Goal: Use online tool/utility: Use online tool/utility

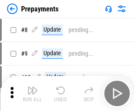
click at [32, 93] on img "button" at bounding box center [32, 90] width 11 height 11
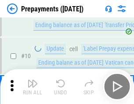
scroll to position [55, 0]
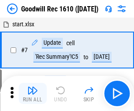
click at [32, 93] on img "button" at bounding box center [32, 90] width 11 height 11
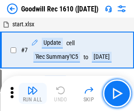
scroll to position [150, 0]
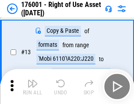
scroll to position [57, 0]
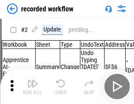
click at [32, 87] on img "button" at bounding box center [32, 84] width 11 height 11
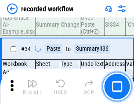
scroll to position [2742, 0]
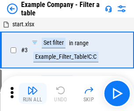
click at [32, 93] on img "button" at bounding box center [32, 90] width 11 height 11
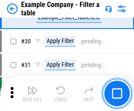
scroll to position [803, 0]
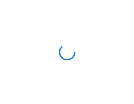
scroll to position [14, 0]
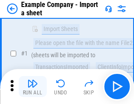
click at [32, 87] on img "button" at bounding box center [32, 84] width 11 height 11
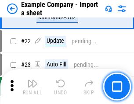
scroll to position [194, 0]
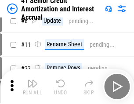
click at [32, 87] on img "button" at bounding box center [32, 84] width 11 height 11
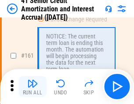
click at [32, 87] on img "button" at bounding box center [32, 84] width 11 height 11
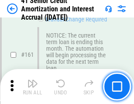
scroll to position [938, 0]
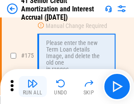
click at [32, 87] on img "button" at bounding box center [32, 84] width 11 height 11
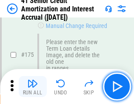
scroll to position [1027, 0]
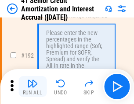
click at [32, 87] on img "button" at bounding box center [32, 84] width 11 height 11
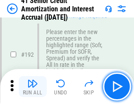
scroll to position [1120, 0]
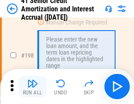
click at [32, 87] on img "button" at bounding box center [32, 84] width 11 height 11
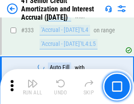
scroll to position [2241, 0]
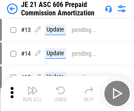
click at [32, 87] on img "button" at bounding box center [32, 90] width 11 height 11
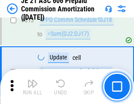
scroll to position [1638, 0]
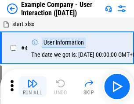
click at [32, 87] on img "button" at bounding box center [32, 84] width 11 height 11
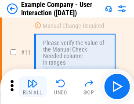
click at [32, 87] on img "button" at bounding box center [32, 84] width 11 height 11
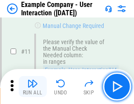
scroll to position [190, 0]
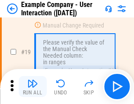
click at [32, 87] on img "button" at bounding box center [32, 84] width 11 height 11
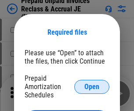
click at [92, 86] on span "Open" at bounding box center [91, 86] width 15 height 7
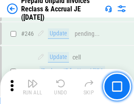
scroll to position [1185, 0]
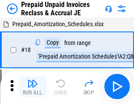
click at [32, 87] on img "button" at bounding box center [32, 84] width 11 height 11
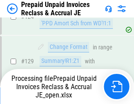
scroll to position [636, 0]
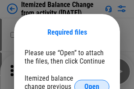
click at [92, 83] on span "Open" at bounding box center [91, 86] width 15 height 7
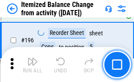
scroll to position [1689, 0]
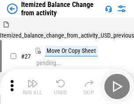
scroll to position [14, 0]
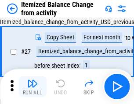
click at [32, 87] on img "button" at bounding box center [32, 84] width 11 height 11
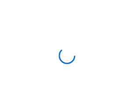
scroll to position [4, 0]
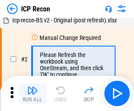
click at [32, 93] on img "button" at bounding box center [32, 90] width 11 height 11
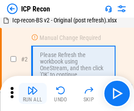
click at [32, 93] on img "button" at bounding box center [32, 90] width 11 height 11
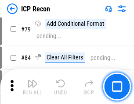
scroll to position [860, 0]
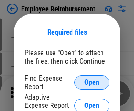
click at [92, 82] on span "Open" at bounding box center [91, 82] width 15 height 7
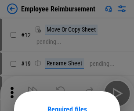
scroll to position [77, 0]
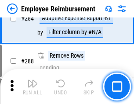
scroll to position [2385, 0]
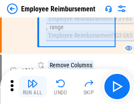
click at [32, 87] on img "button" at bounding box center [32, 84] width 11 height 11
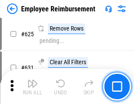
scroll to position [5253, 0]
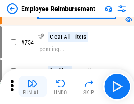
click at [32, 87] on img "button" at bounding box center [32, 84] width 11 height 11
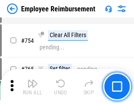
scroll to position [6156, 0]
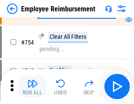
click at [32, 87] on img "button" at bounding box center [32, 84] width 11 height 11
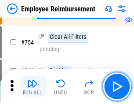
click at [32, 87] on img "button" at bounding box center [32, 84] width 11 height 11
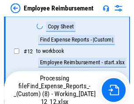
scroll to position [179, 0]
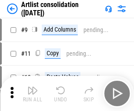
click at [32, 93] on img "button" at bounding box center [32, 90] width 11 height 11
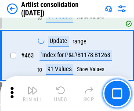
scroll to position [3842, 0]
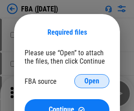
click at [92, 81] on span "Open" at bounding box center [91, 81] width 15 height 7
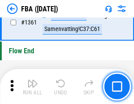
scroll to position [9423, 0]
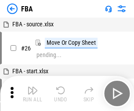
scroll to position [9, 0]
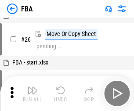
click at [32, 93] on img "button" at bounding box center [32, 90] width 11 height 11
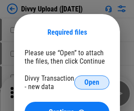
click at [92, 82] on span "Open" at bounding box center [91, 82] width 15 height 7
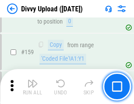
scroll to position [909, 0]
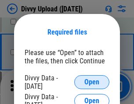
click at [92, 82] on span "Open" at bounding box center [91, 82] width 15 height 7
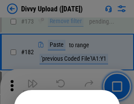
scroll to position [985, 0]
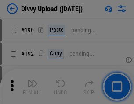
scroll to position [1107, 0]
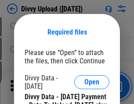
scroll to position [1751, 0]
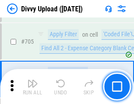
scroll to position [6002, 0]
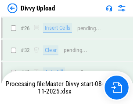
scroll to position [909, 0]
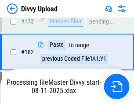
scroll to position [989, 0]
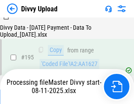
scroll to position [1226, 0]
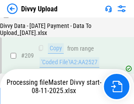
scroll to position [1613, 0]
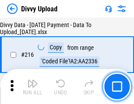
scroll to position [1807, 0]
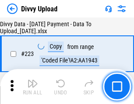
scroll to position [2000, 0]
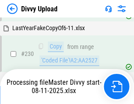
scroll to position [2177, 0]
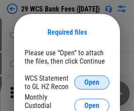
click at [92, 82] on span "Open" at bounding box center [91, 82] width 15 height 7
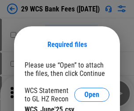
scroll to position [12, 0]
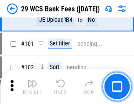
scroll to position [855, 0]
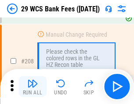
click at [32, 87] on img "button" at bounding box center [32, 84] width 11 height 11
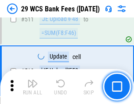
scroll to position [4414, 0]
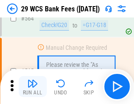
click at [32, 87] on img "button" at bounding box center [32, 84] width 11 height 11
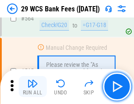
scroll to position [4745, 0]
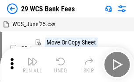
scroll to position [16, 0]
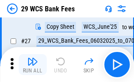
click at [32, 65] on img "button" at bounding box center [32, 62] width 11 height 11
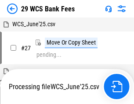
scroll to position [5, 0]
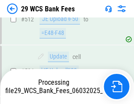
scroll to position [4542, 0]
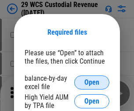
click at [92, 82] on span "Open" at bounding box center [91, 82] width 15 height 7
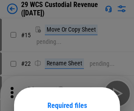
scroll to position [73, 0]
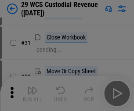
scroll to position [188, 0]
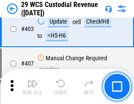
scroll to position [4064, 0]
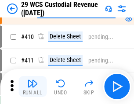
click at [32, 87] on img "button" at bounding box center [32, 84] width 11 height 11
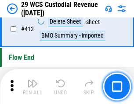
scroll to position [4190, 0]
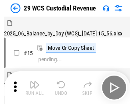
scroll to position [21, 0]
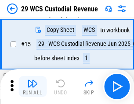
click at [32, 87] on img "button" at bounding box center [32, 84] width 11 height 11
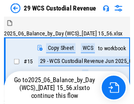
scroll to position [16, 0]
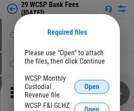
click at [92, 86] on span "Open" at bounding box center [91, 86] width 15 height 7
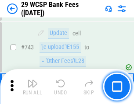
scroll to position [4421, 0]
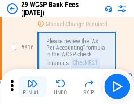
click at [32, 87] on img "button" at bounding box center [32, 84] width 11 height 11
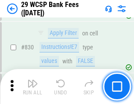
scroll to position [5567, 0]
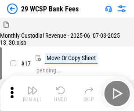
click at [32, 87] on img "button" at bounding box center [32, 90] width 11 height 11
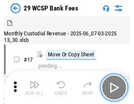
scroll to position [21, 0]
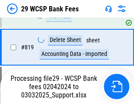
scroll to position [5395, 0]
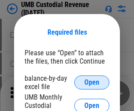
click at [92, 82] on span "Open" at bounding box center [91, 82] width 15 height 7
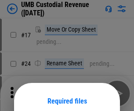
scroll to position [69, 0]
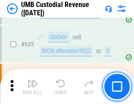
scroll to position [4592, 0]
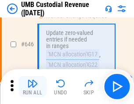
click at [32, 87] on img "button" at bounding box center [32, 84] width 11 height 11
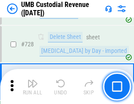
scroll to position [5412, 0]
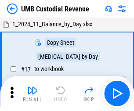
scroll to position [7, 0]
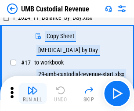
click at [32, 93] on img "button" at bounding box center [32, 90] width 11 height 11
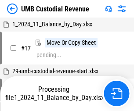
scroll to position [7, 0]
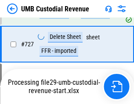
scroll to position [5392, 0]
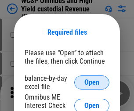
click at [92, 82] on span "Open" at bounding box center [91, 82] width 15 height 7
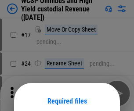
scroll to position [69, 0]
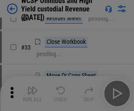
scroll to position [200, 0]
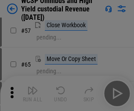
scroll to position [383, 0]
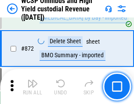
scroll to position [7426, 0]
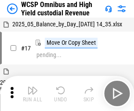
click at [32, 87] on img "button" at bounding box center [32, 90] width 11 height 11
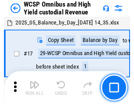
scroll to position [5, 0]
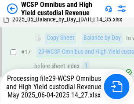
scroll to position [183, 0]
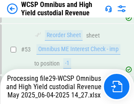
scroll to position [855, 0]
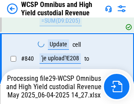
scroll to position [7330, 0]
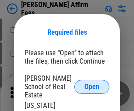
click at [92, 83] on span "Open" at bounding box center [91, 86] width 15 height 7
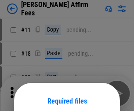
scroll to position [69, 0]
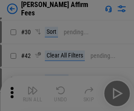
scroll to position [179, 0]
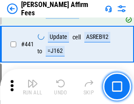
scroll to position [2018, 0]
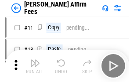
scroll to position [9, 0]
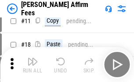
click at [32, 65] on img "button" at bounding box center [32, 62] width 11 height 11
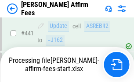
scroll to position [2301, 0]
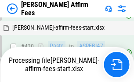
scroll to position [2029, 0]
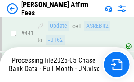
scroll to position [2301, 0]
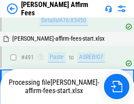
scroll to position [2341, 0]
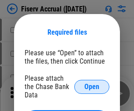
click at [92, 83] on span "Open" at bounding box center [91, 86] width 15 height 7
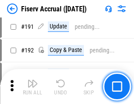
scroll to position [1945, 0]
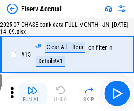
click at [32, 93] on img "button" at bounding box center [32, 90] width 11 height 11
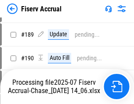
scroll to position [2307, 0]
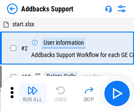
click at [32, 87] on img "button" at bounding box center [32, 90] width 11 height 11
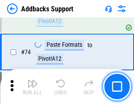
scroll to position [639, 0]
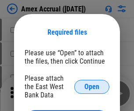
click at [92, 86] on span "Open" at bounding box center [91, 86] width 15 height 7
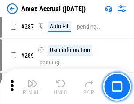
scroll to position [2516, 0]
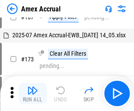
click at [32, 93] on img "button" at bounding box center [32, 90] width 11 height 11
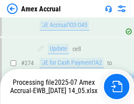
scroll to position [2615, 0]
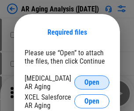
click at [92, 81] on span "Open" at bounding box center [91, 82] width 15 height 7
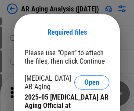
scroll to position [264, 0]
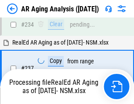
scroll to position [1360, 0]
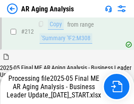
scroll to position [1350, 0]
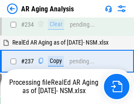
scroll to position [1350, 0]
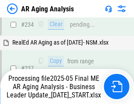
scroll to position [1350, 0]
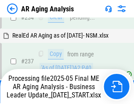
scroll to position [1350, 0]
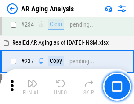
scroll to position [1350, 0]
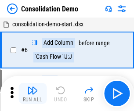
click at [32, 93] on img "button" at bounding box center [32, 90] width 11 height 11
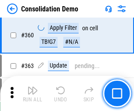
scroll to position [2941, 0]
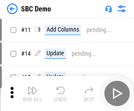
click at [32, 93] on img "button" at bounding box center [32, 90] width 11 height 11
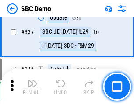
scroll to position [2308, 0]
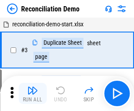
click at [32, 93] on img "button" at bounding box center [32, 90] width 11 height 11
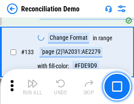
scroll to position [1042, 0]
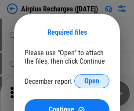
click at [92, 81] on span "Open" at bounding box center [91, 81] width 15 height 7
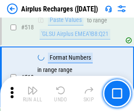
scroll to position [3776, 0]
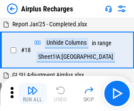
click at [32, 93] on img "button" at bounding box center [32, 90] width 11 height 11
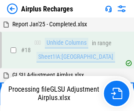
scroll to position [39, 0]
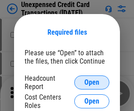
click at [92, 82] on span "Open" at bounding box center [91, 82] width 15 height 7
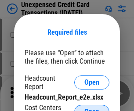
click at [92, 108] on span "Open" at bounding box center [91, 111] width 15 height 7
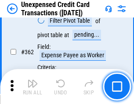
scroll to position [2256, 0]
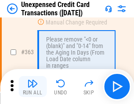
click at [32, 87] on img "button" at bounding box center [32, 84] width 11 height 11
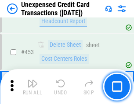
scroll to position [2992, 0]
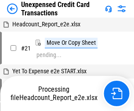
scroll to position [14, 0]
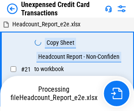
scroll to position [14, 0]
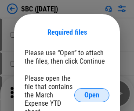
click at [92, 95] on span "Open" at bounding box center [91, 95] width 15 height 7
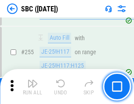
scroll to position [1714, 0]
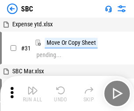
scroll to position [9, 0]
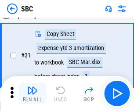
click at [32, 93] on img "button" at bounding box center [32, 90] width 11 height 11
